Goal: Task Accomplishment & Management: Complete application form

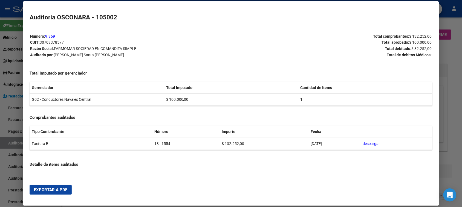
click at [18, 151] on div at bounding box center [231, 103] width 462 height 207
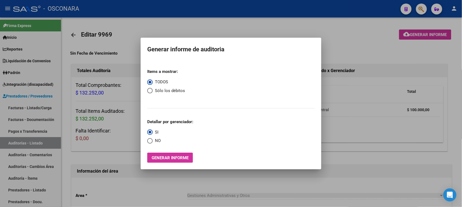
click at [26, 107] on div at bounding box center [231, 103] width 462 height 207
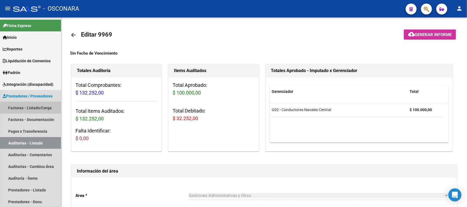
click at [26, 107] on link "Facturas - Listado/Carga" at bounding box center [30, 108] width 61 height 12
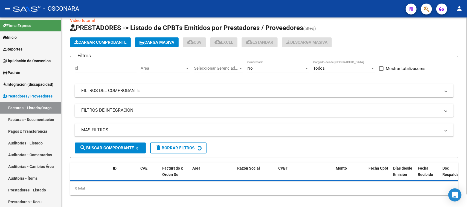
scroll to position [14, 0]
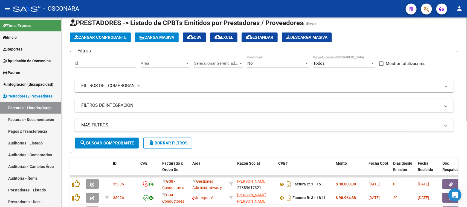
click at [135, 83] on mat-panel-title "FILTROS DEL COMPROBANTE" at bounding box center [260, 86] width 359 height 6
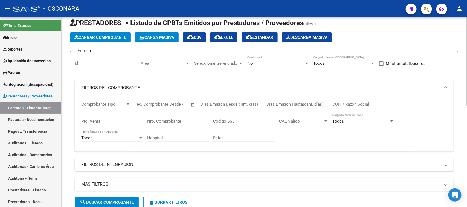
click at [100, 119] on input "Pto. Venta" at bounding box center [112, 121] width 62 height 5
type input "1"
click at [173, 121] on input "Nro. Comprobante" at bounding box center [178, 121] width 62 height 5
type input "15"
click at [272, 65] on div "No" at bounding box center [275, 63] width 57 height 5
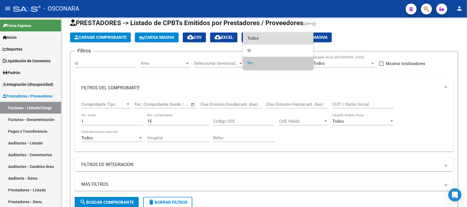
click at [250, 36] on span "Todos" at bounding box center [278, 38] width 62 height 12
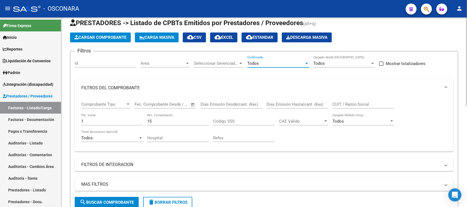
click at [175, 120] on input "15" at bounding box center [178, 121] width 62 height 5
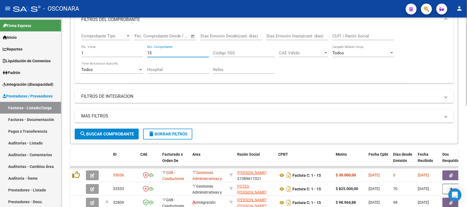
scroll to position [116, 0]
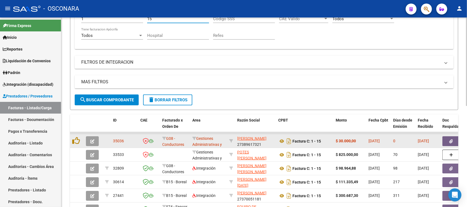
click at [96, 140] on button "button" at bounding box center [92, 142] width 13 height 10
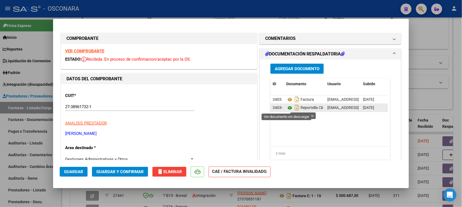
click at [286, 107] on icon at bounding box center [289, 108] width 7 height 7
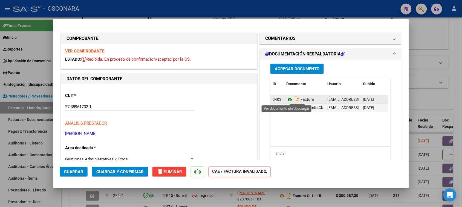
click at [287, 99] on icon at bounding box center [289, 100] width 7 height 7
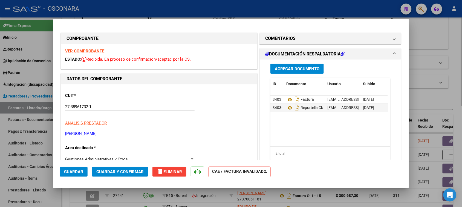
click at [424, 43] on div at bounding box center [231, 103] width 462 height 207
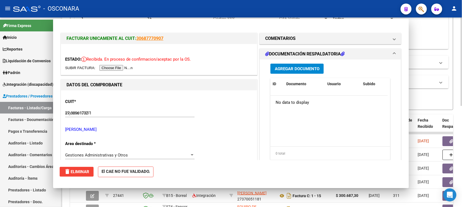
type input "$ 0,00"
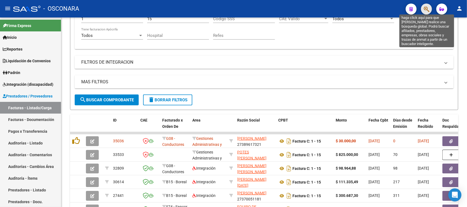
click at [425, 10] on icon "button" at bounding box center [426, 9] width 5 height 6
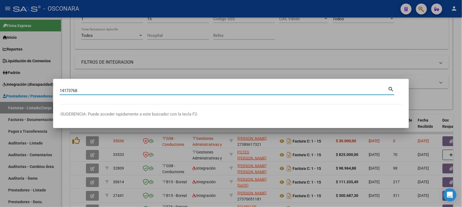
type input "14173768"
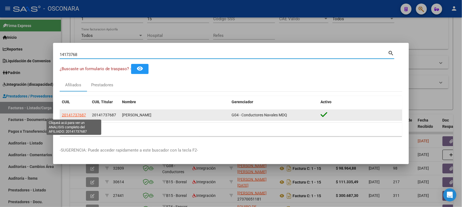
click at [69, 115] on span "20141737687" at bounding box center [74, 115] width 24 height 4
type textarea "20141737687"
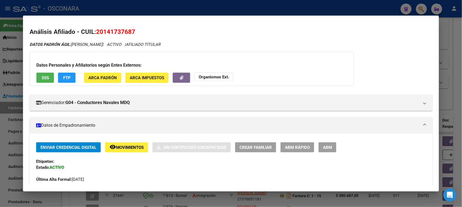
drag, startPoint x: 102, startPoint y: 31, endPoint x: 129, endPoint y: 32, distance: 27.6
click at [129, 32] on span "20141737687" at bounding box center [115, 31] width 39 height 7
copy span "14173768"
click at [447, 62] on div at bounding box center [231, 103] width 462 height 207
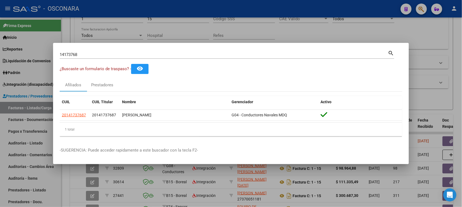
click at [447, 62] on div at bounding box center [231, 103] width 462 height 207
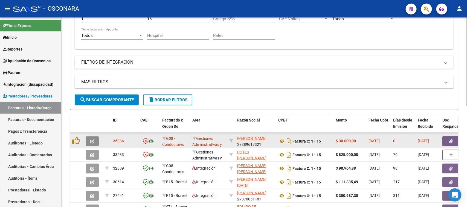
click at [91, 141] on icon "button" at bounding box center [92, 142] width 4 height 4
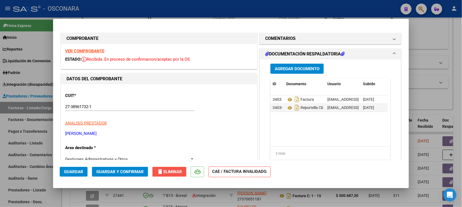
click at [162, 170] on mat-icon "delete" at bounding box center [160, 172] width 7 height 7
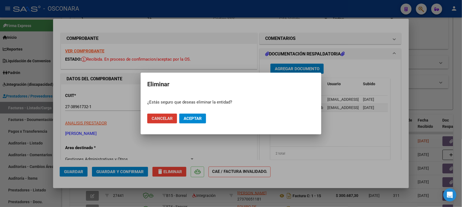
click at [189, 117] on span "Aceptar" at bounding box center [193, 118] width 18 height 5
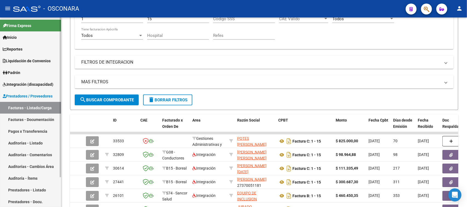
click at [25, 109] on link "Facturas - Listado/Carga" at bounding box center [30, 108] width 61 height 12
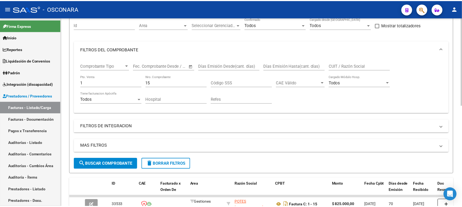
scroll to position [0, 0]
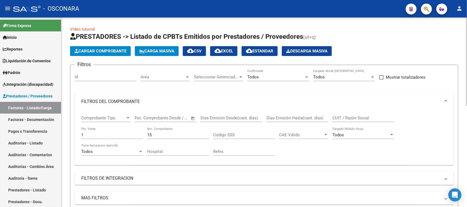
click at [105, 53] on button "Cargar Comprobante" at bounding box center [100, 51] width 61 height 10
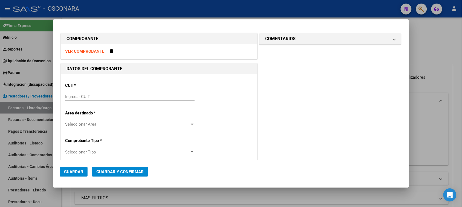
click at [77, 96] on input "Ingresar CUIT" at bounding box center [129, 96] width 129 height 5
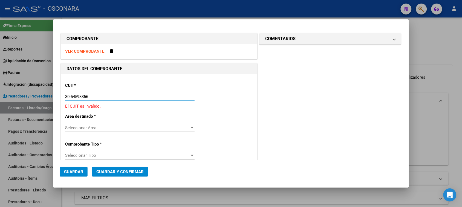
type input "30-54593356-6"
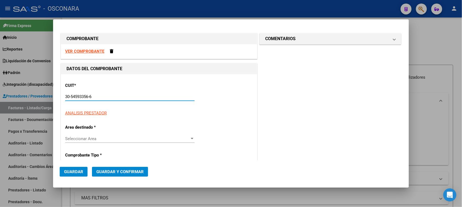
type input "88"
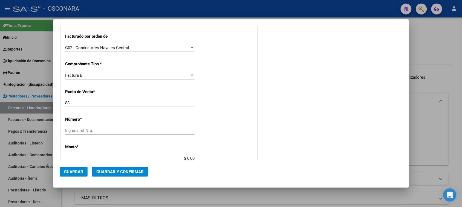
scroll to position [137, 0]
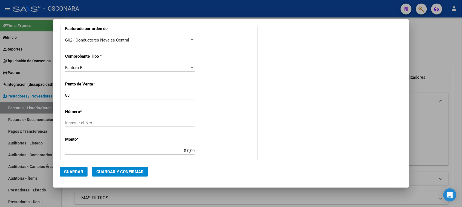
type input "30-54593356-6"
click at [69, 124] on input "Ingresar el Nro." at bounding box center [129, 123] width 129 height 5
type input "123548"
drag, startPoint x: 185, startPoint y: 150, endPoint x: 222, endPoint y: 146, distance: 36.9
click at [222, 147] on div "CUIT * 30-54593356-6 Ingresar CUIT ANALISIS PRESTADOR HOSPITAL BRITANICO DE [GE…" at bounding box center [159, 146] width 196 height 416
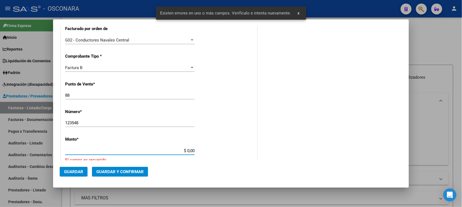
scroll to position [192, 0]
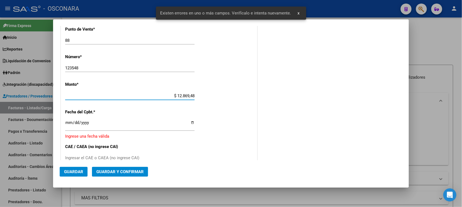
type input "$ 128.694,84"
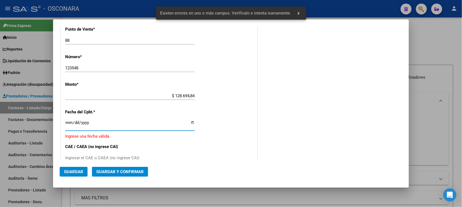
click at [67, 124] on input "Ingresar la fecha" at bounding box center [129, 125] width 129 height 9
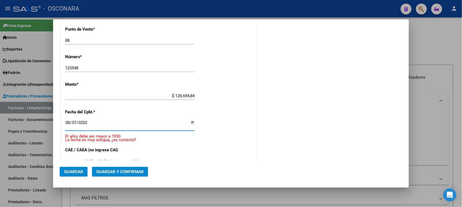
type input "[DATE]"
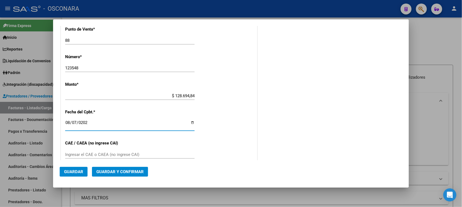
click at [117, 172] on span "Guardar y Confirmar" at bounding box center [119, 172] width 47 height 5
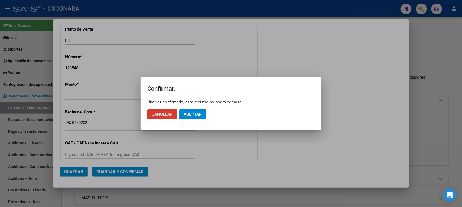
click at [198, 111] on button "Aceptar" at bounding box center [192, 114] width 27 height 10
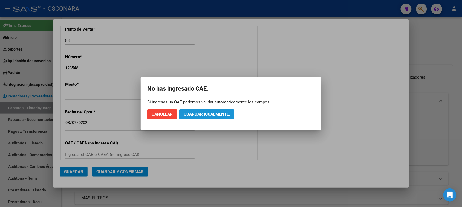
click at [198, 111] on button "Guardar igualmente." at bounding box center [206, 114] width 55 height 10
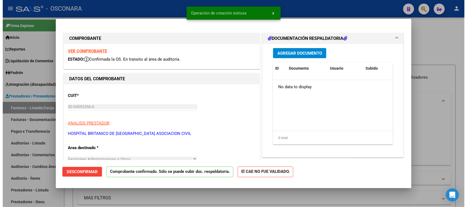
scroll to position [68, 0]
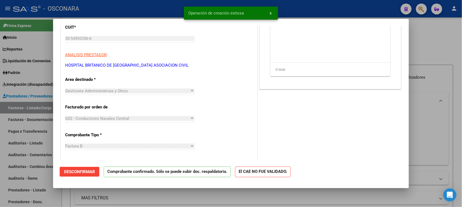
click at [0, 155] on div at bounding box center [231, 103] width 462 height 207
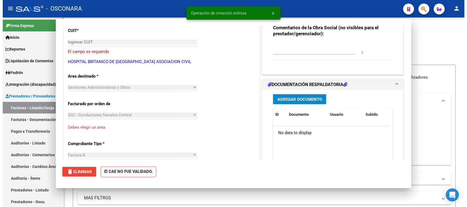
scroll to position [0, 0]
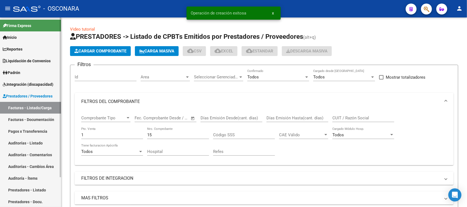
drag, startPoint x: 16, startPoint y: 138, endPoint x: 21, endPoint y: 141, distance: 6.0
click at [16, 138] on link "Auditorías - Listado" at bounding box center [30, 143] width 61 height 12
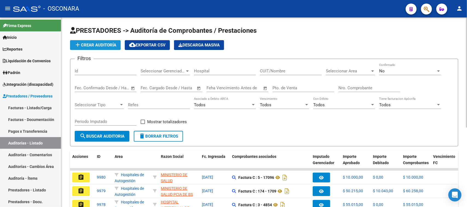
click at [100, 43] on span "add Crear Auditoría" at bounding box center [95, 45] width 42 height 5
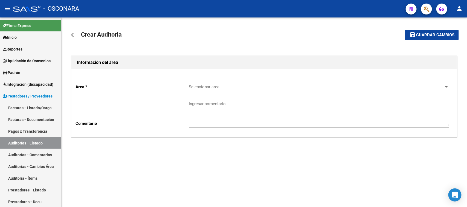
click at [209, 85] on span "Seleccionar area" at bounding box center [317, 87] width 256 height 5
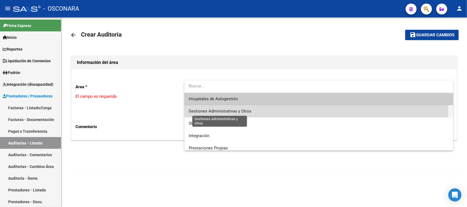
click at [209, 110] on span "Gestiones Administrativas y Otros" at bounding box center [220, 111] width 63 height 5
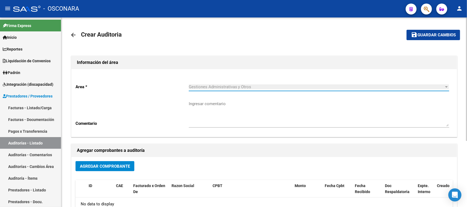
click at [100, 168] on span "Agregar Comprobante" at bounding box center [105, 166] width 50 height 5
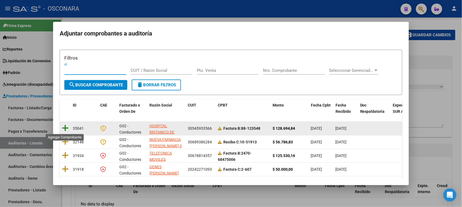
click at [64, 128] on icon at bounding box center [65, 128] width 7 height 8
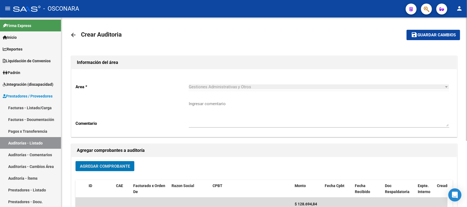
click at [435, 37] on button "save Guardar cambios" at bounding box center [434, 35] width 54 height 10
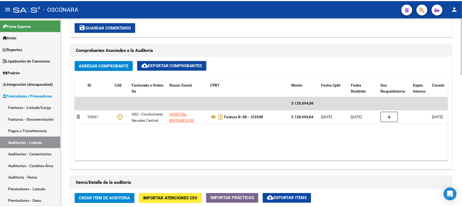
scroll to position [308, 0]
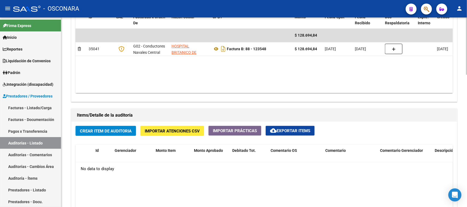
click at [108, 129] on span "Crear Item de Auditoria" at bounding box center [106, 131] width 52 height 5
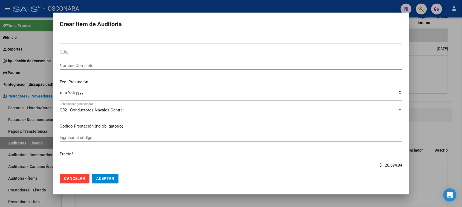
paste input "47083196"
type input "47083196"
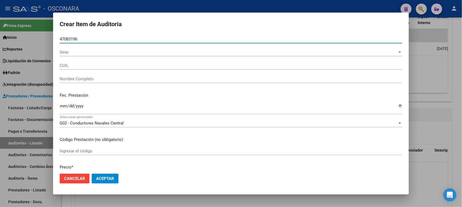
type input "20470831961"
type input "[PERSON_NAME] [PERSON_NAME]"
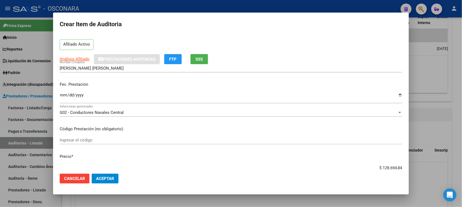
scroll to position [34, 0]
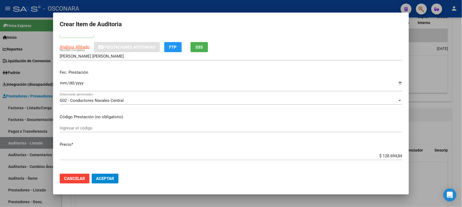
type input "47083196"
click at [62, 83] on input "Ingresar la fecha" at bounding box center [231, 85] width 343 height 9
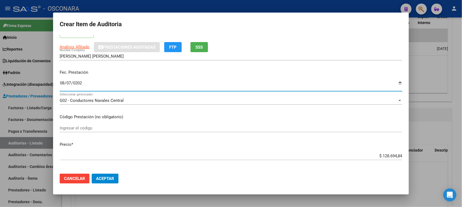
type input "[DATE]"
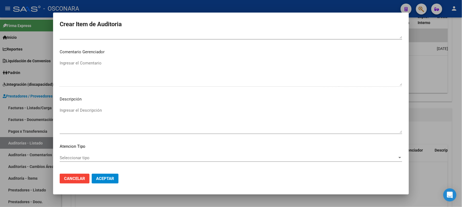
scroll to position [357, 0]
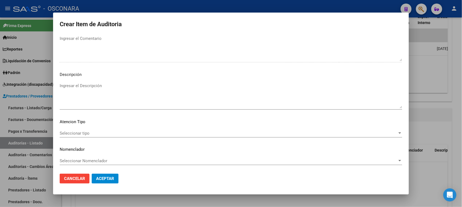
click at [95, 92] on textarea "Ingresar el Descripción" at bounding box center [231, 96] width 343 height 26
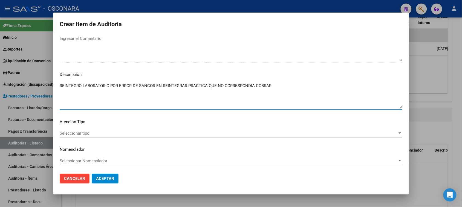
drag, startPoint x: 179, startPoint y: 88, endPoint x: 57, endPoint y: 88, distance: 121.2
click at [22, 88] on div "Crear Item de Auditoria 47083196 Nro Documento 20470831961 CUIL Afiliado Activo…" at bounding box center [231, 103] width 462 height 207
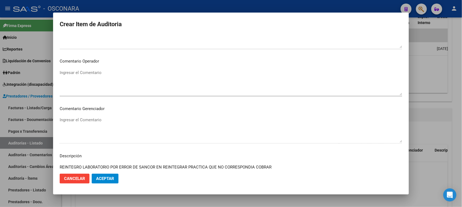
scroll to position [255, 0]
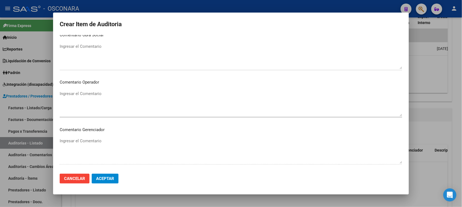
type textarea "REINTEGRO LABORATORIO POR ERROR DE SANCOR EN REINTEGRAR PRACTICA QUE NO CORRESP…"
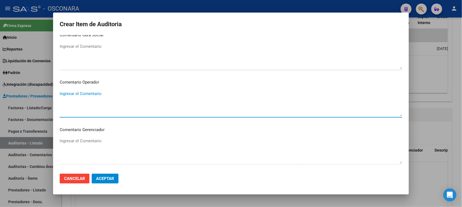
paste textarea "REINTEGRO LABORATORIO POR ERROR DE SANCOR EN REINTEGRAR PRACTICA QUE NO CORRESP…"
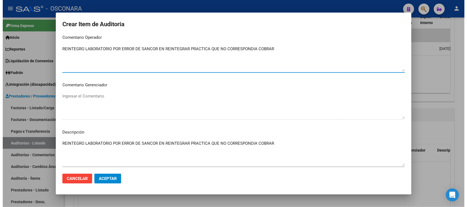
scroll to position [357, 0]
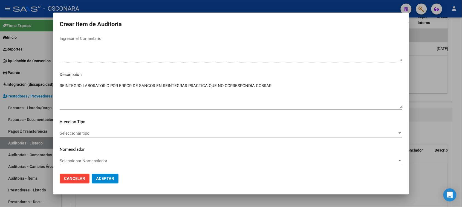
type textarea "REINTEGRO LABORATORIO POR ERROR DE SANCOR EN REINTEGRAR PRACTICA QUE NO CORRESP…"
click at [83, 134] on span "Seleccionar tipo" at bounding box center [229, 133] width 338 height 5
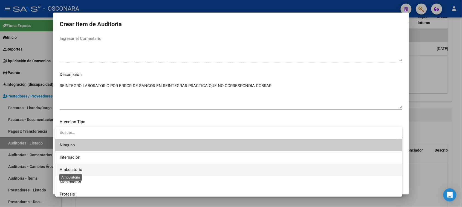
click at [77, 169] on span "Ambulatorio" at bounding box center [71, 169] width 23 height 5
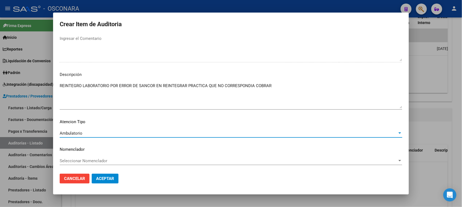
click at [109, 177] on span "Aceptar" at bounding box center [105, 178] width 18 height 5
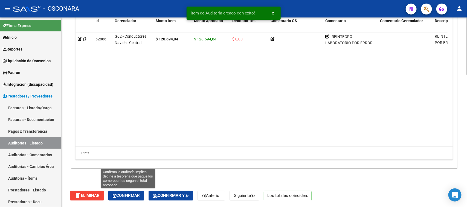
click at [127, 194] on span "Confirmar" at bounding box center [126, 196] width 27 height 5
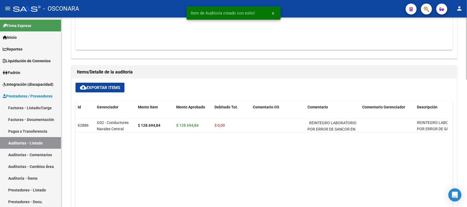
type input "202509"
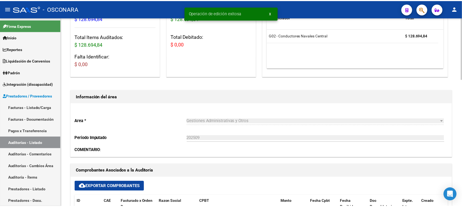
scroll to position [0, 0]
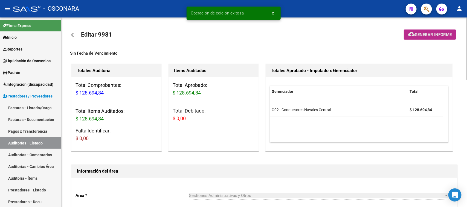
click at [411, 37] on mat-icon "cloud_download" at bounding box center [411, 34] width 7 height 7
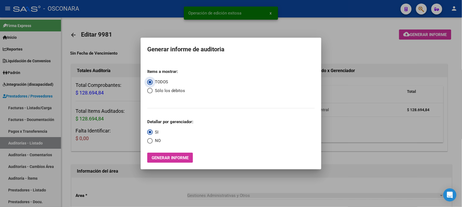
click at [176, 162] on button "Generar informe" at bounding box center [170, 158] width 46 height 10
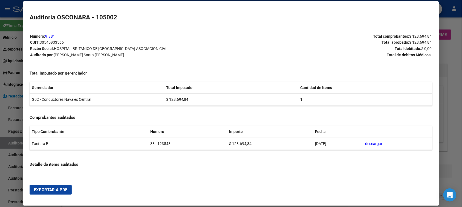
click at [40, 187] on button "Exportar a PDF" at bounding box center [51, 190] width 42 height 10
click at [449, 36] on div at bounding box center [231, 103] width 462 height 207
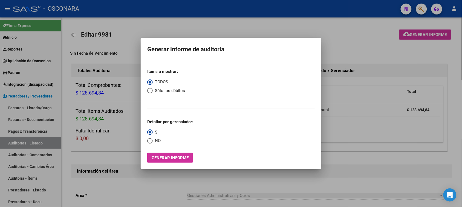
drag, startPoint x: 421, startPoint y: 27, endPoint x: 422, endPoint y: 21, distance: 5.9
click at [420, 26] on div at bounding box center [231, 103] width 462 height 207
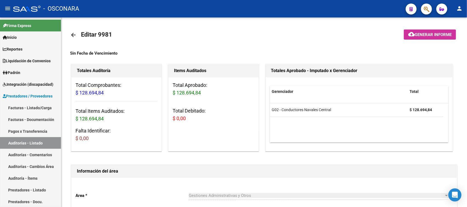
click at [423, 9] on button "button" at bounding box center [426, 9] width 11 height 11
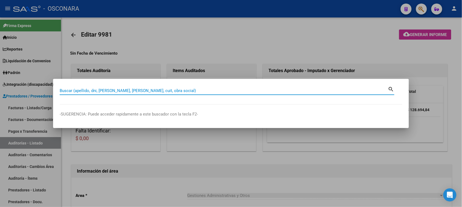
paste input "20022716"
type input "20022716"
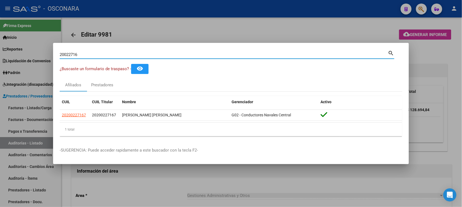
click at [141, 38] on div at bounding box center [231, 103] width 462 height 207
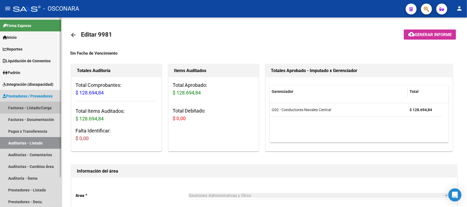
click at [29, 108] on link "Facturas - Listado/Carga" at bounding box center [30, 108] width 61 height 12
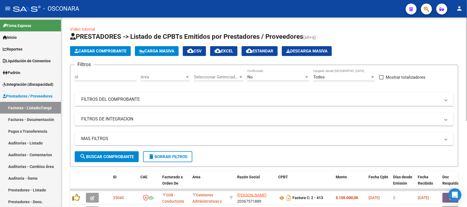
click at [86, 51] on span "Cargar Comprobante" at bounding box center [100, 51] width 52 height 5
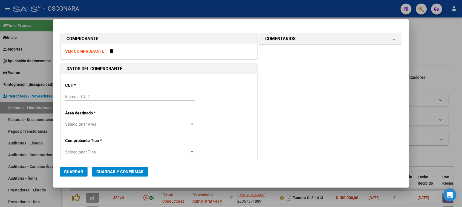
click at [79, 96] on input "Ingresar CUIT" at bounding box center [129, 96] width 129 height 5
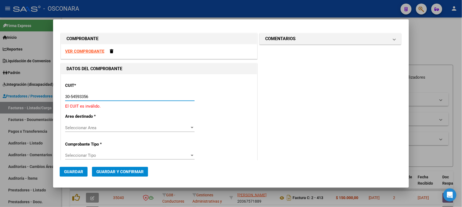
type input "30-54593356-6"
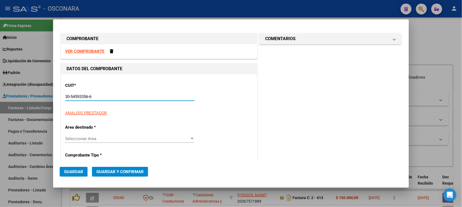
type input "88"
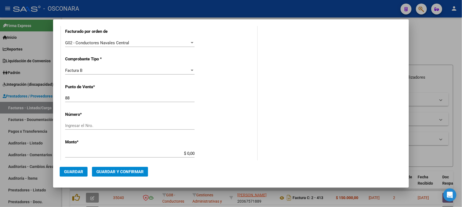
scroll to position [137, 0]
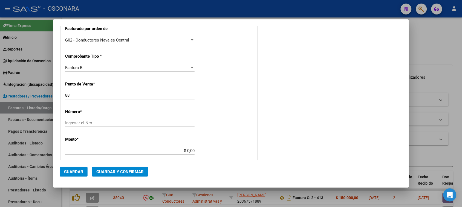
type input "30-54593356-6"
click at [68, 122] on input "Ingresar el Nro." at bounding box center [129, 123] width 129 height 5
type input "123549"
drag, startPoint x: 185, startPoint y: 150, endPoint x: 226, endPoint y: 147, distance: 41.4
click at [225, 147] on div "CUIT * 30-54593356-6 Ingresar CUIT ANALISIS PRESTADOR HOSPITAL BRITANICO DE [GE…" at bounding box center [159, 146] width 196 height 416
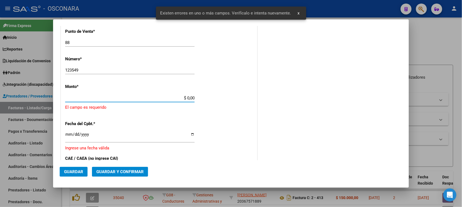
scroll to position [192, 0]
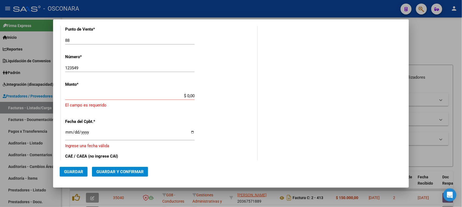
click at [396, 48] on div "COMENTARIOS Comentarios De la Obra Social: Comentarios de la Obra Social (no vi…" at bounding box center [330, 76] width 144 height 472
drag, startPoint x: 184, startPoint y: 95, endPoint x: 245, endPoint y: 96, distance: 61.0
click at [230, 98] on div "CUIT * 30-54593356-6 Ingresar CUIT ANALISIS PRESTADOR HOSPITAL BRITANICO DE [GE…" at bounding box center [159, 97] width 196 height 428
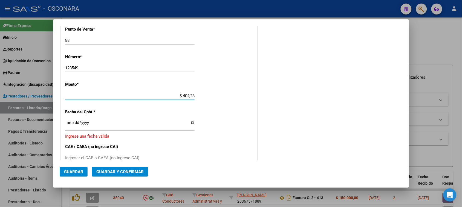
type input "$ 4.042,84"
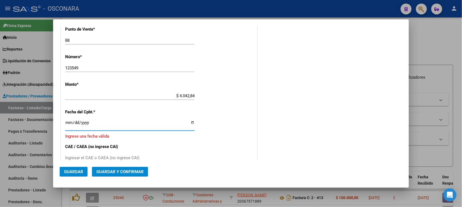
click at [67, 122] on input "Ingresar la fecha" at bounding box center [129, 125] width 129 height 9
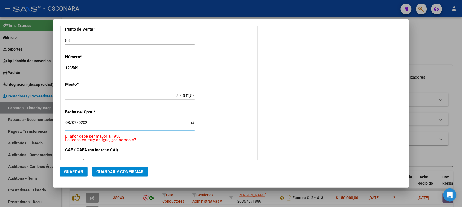
type input "[DATE]"
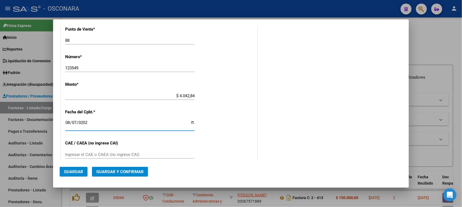
click at [116, 173] on span "Guardar y Confirmar" at bounding box center [119, 172] width 47 height 5
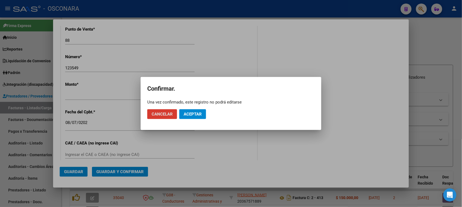
click at [209, 114] on mat-dialog-actions "Cancelar Aceptar" at bounding box center [230, 114] width 167 height 19
click at [204, 115] on button "Aceptar" at bounding box center [192, 114] width 27 height 10
click at [204, 115] on span "Guardar igualmente." at bounding box center [207, 114] width 46 height 5
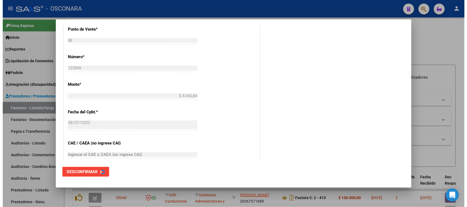
scroll to position [0, 0]
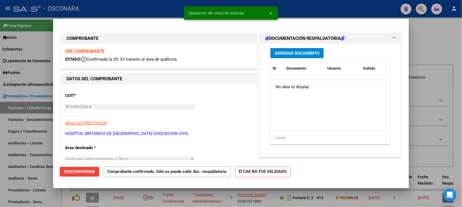
click at [0, 167] on div at bounding box center [231, 103] width 462 height 207
type input "$ 0,00"
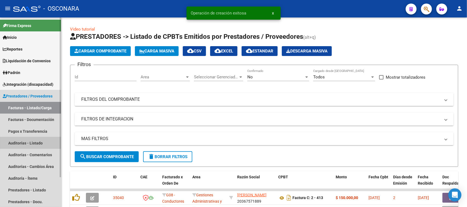
click at [16, 142] on link "Auditorías - Listado" at bounding box center [30, 143] width 61 height 12
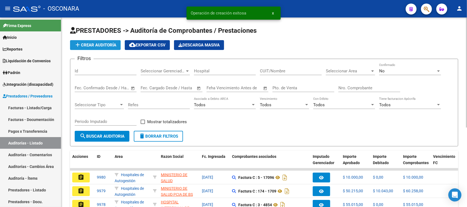
click at [98, 46] on span "add Crear Auditoría" at bounding box center [95, 45] width 42 height 5
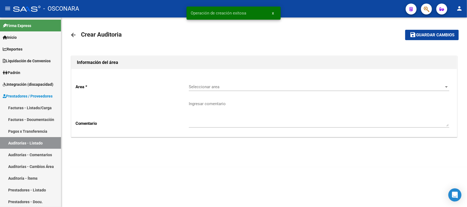
click at [199, 85] on span "Seleccionar area" at bounding box center [317, 87] width 256 height 5
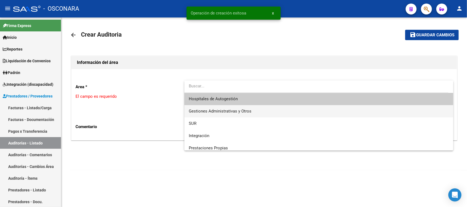
click at [213, 111] on span "Gestiones Administrativas y Otros" at bounding box center [220, 111] width 63 height 5
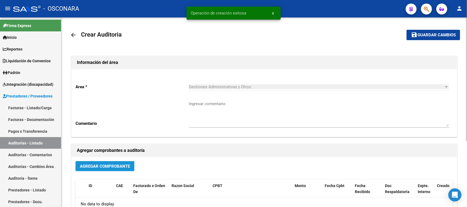
click at [119, 166] on span "Agregar Comprobante" at bounding box center [105, 166] width 50 height 5
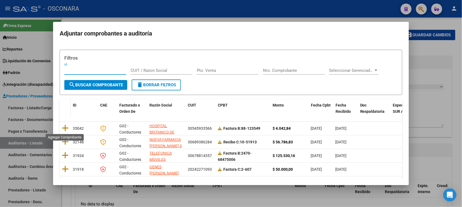
click at [65, 129] on icon at bounding box center [65, 128] width 7 height 8
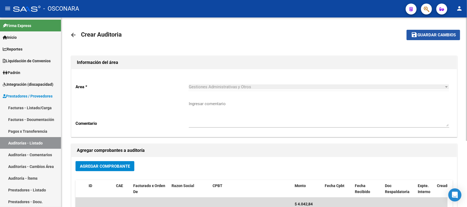
click at [434, 33] on span "Guardar cambios" at bounding box center [437, 35] width 38 height 5
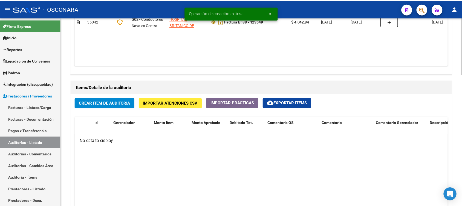
scroll to position [335, 0]
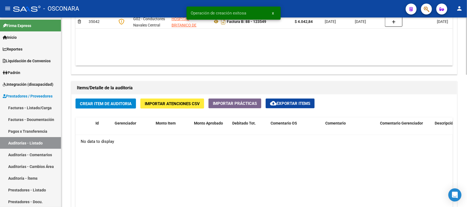
click at [108, 103] on span "Crear Item de Auditoria" at bounding box center [106, 104] width 52 height 5
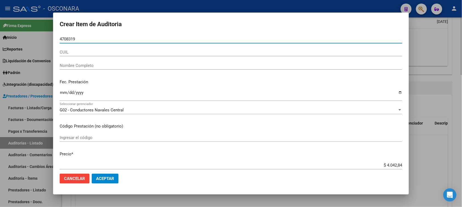
type input "47083196"
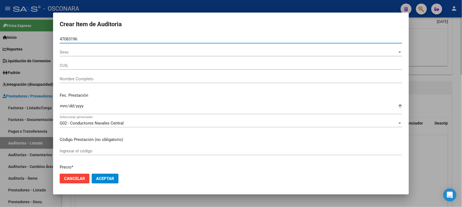
type input "20470831961"
type input "[PERSON_NAME] [PERSON_NAME]"
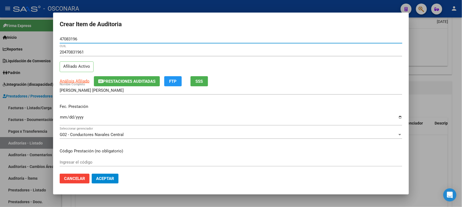
type input "47083196"
click at [63, 117] on input "Ingresar la fecha" at bounding box center [231, 119] width 343 height 9
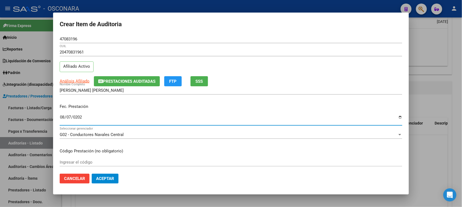
type input "[DATE]"
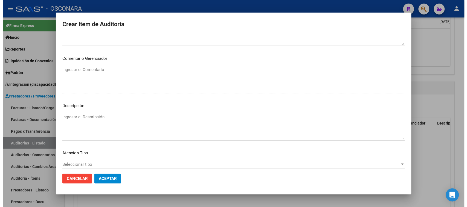
scroll to position [357, 0]
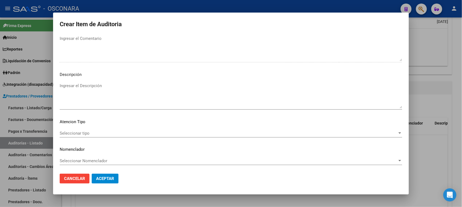
click at [106, 102] on textarea "Ingresar el Descripción" at bounding box center [231, 96] width 343 height 26
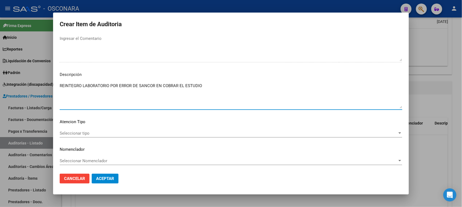
type textarea "REINTEGRO LABORATORIO POR ERROR DE SANCOR EN COBRAR EL ESTUDIO"
click at [88, 133] on span "Seleccionar tipo" at bounding box center [229, 133] width 338 height 5
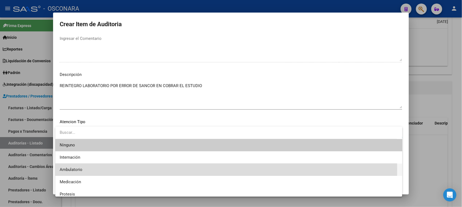
click at [83, 170] on span "Ambulatorio" at bounding box center [229, 170] width 338 height 12
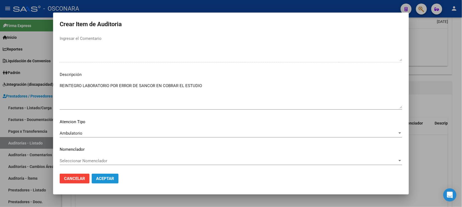
drag, startPoint x: 106, startPoint y: 176, endPoint x: 108, endPoint y: 175, distance: 2.7
click at [106, 176] on button "Aceptar" at bounding box center [105, 179] width 27 height 10
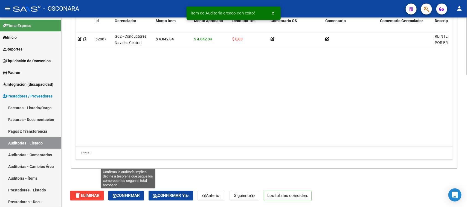
click at [112, 195] on button "Confirmar" at bounding box center [126, 196] width 36 height 10
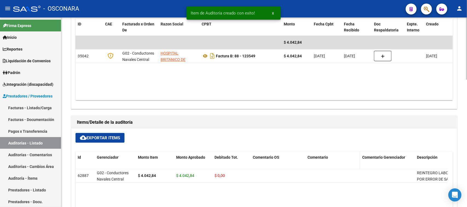
type input "202509"
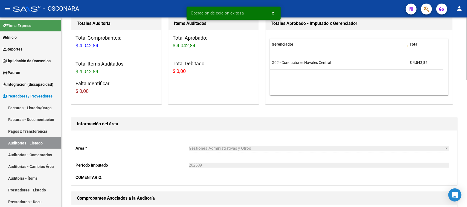
scroll to position [0, 0]
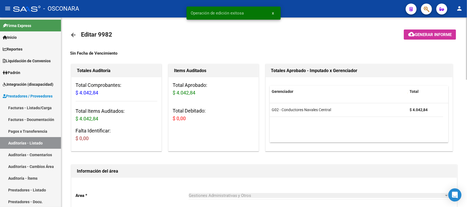
click at [416, 32] on span "Generar informe" at bounding box center [433, 34] width 37 height 5
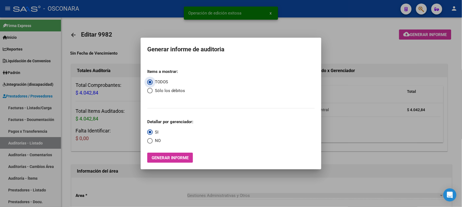
click at [178, 158] on span "Generar informe" at bounding box center [170, 158] width 37 height 5
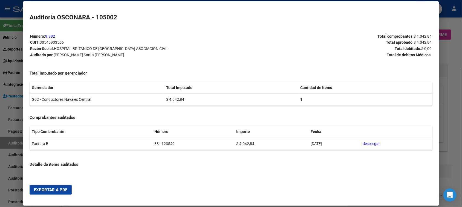
click at [47, 191] on span "Exportar a PDF" at bounding box center [50, 190] width 33 height 5
click at [2, 124] on div at bounding box center [231, 103] width 462 height 207
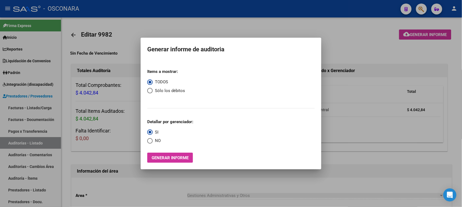
click at [346, 36] on div at bounding box center [231, 103] width 462 height 207
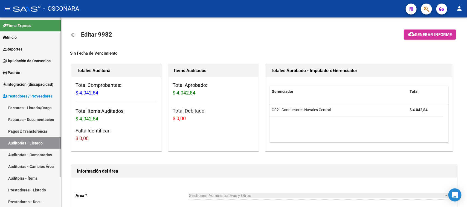
click at [35, 106] on link "Facturas - Listado/Carga" at bounding box center [30, 108] width 61 height 12
